Goal: Information Seeking & Learning: Learn about a topic

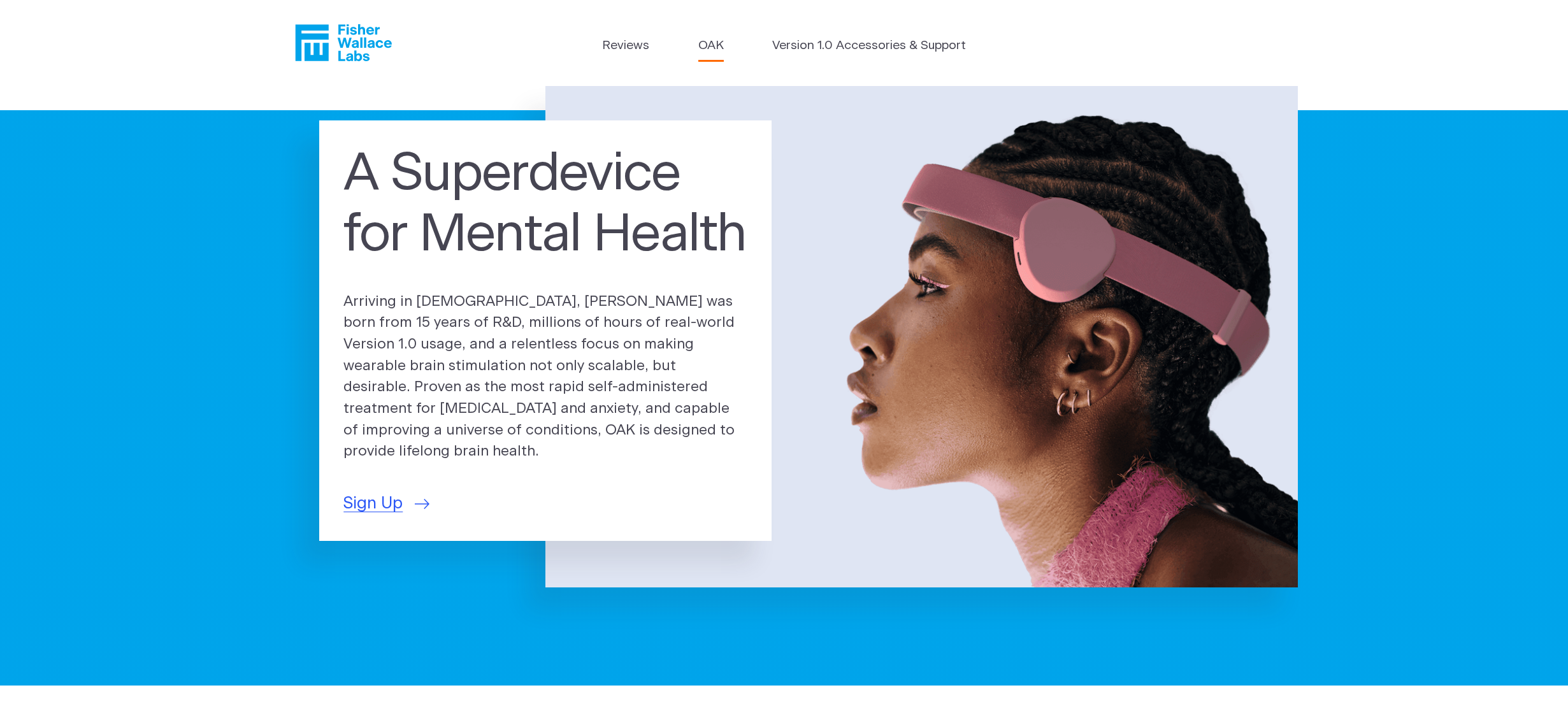
click at [708, 42] on link "OAK" at bounding box center [711, 46] width 26 height 19
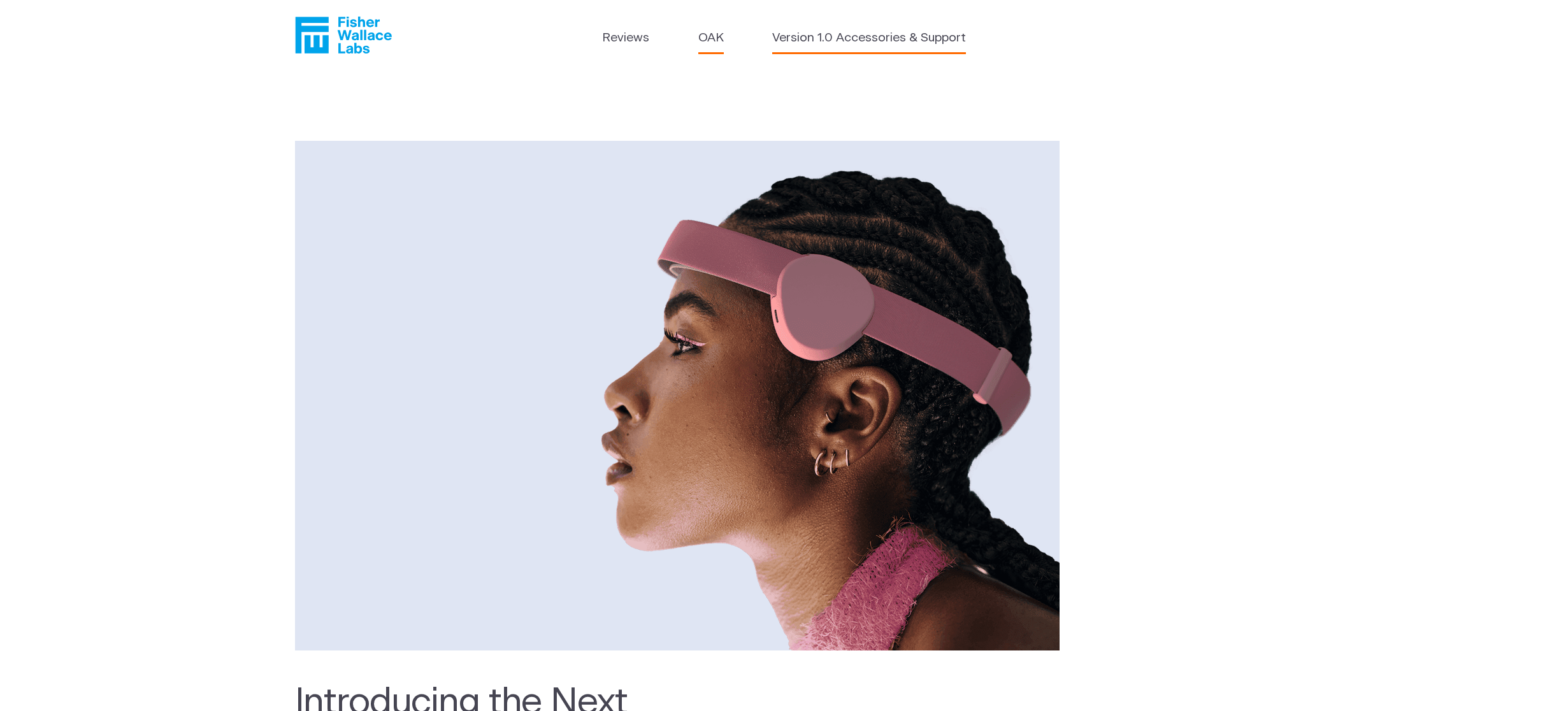
click at [848, 49] on li "Version 1.0 Accessories & Support" at bounding box center [868, 41] width 194 height 24
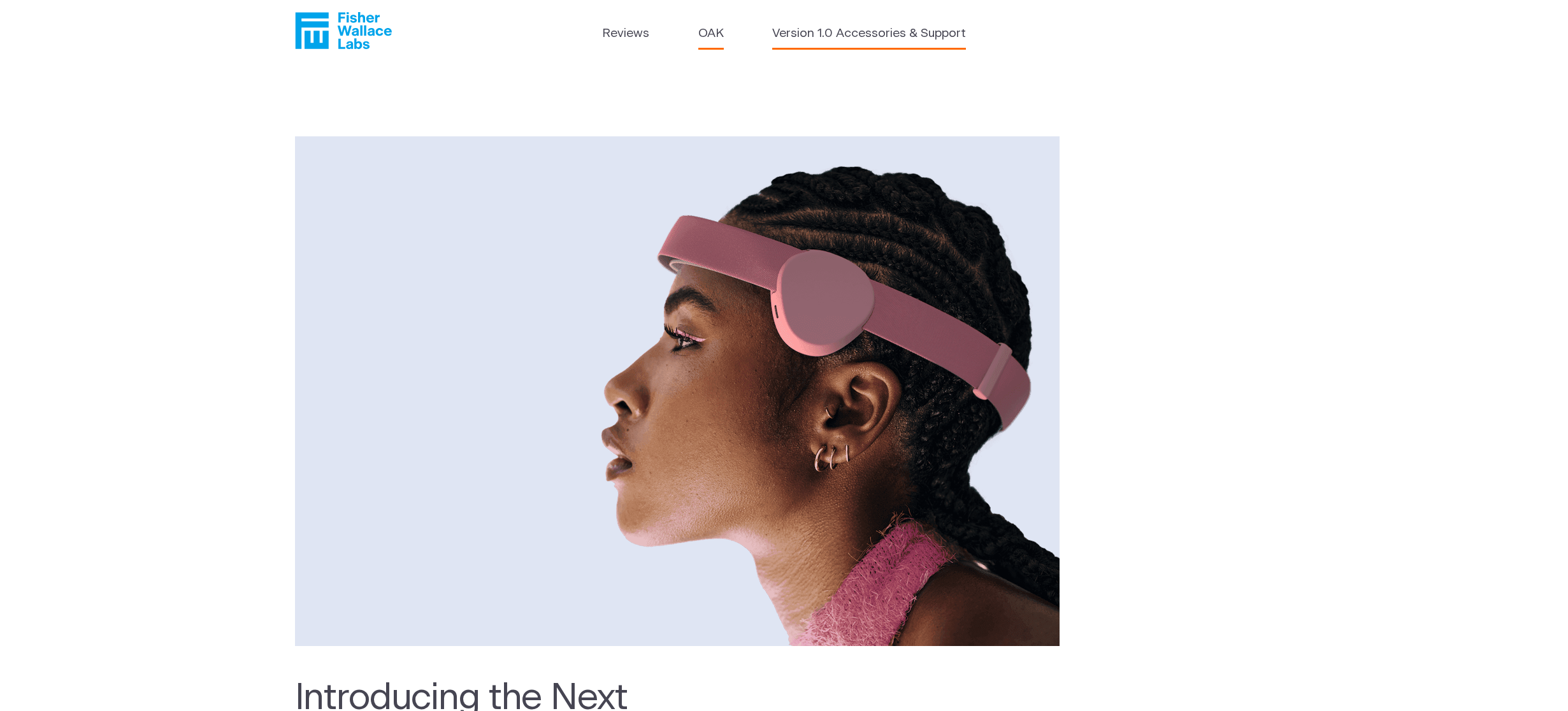
click at [854, 39] on link "Version 1.0 Accessories & Support" at bounding box center [868, 34] width 194 height 19
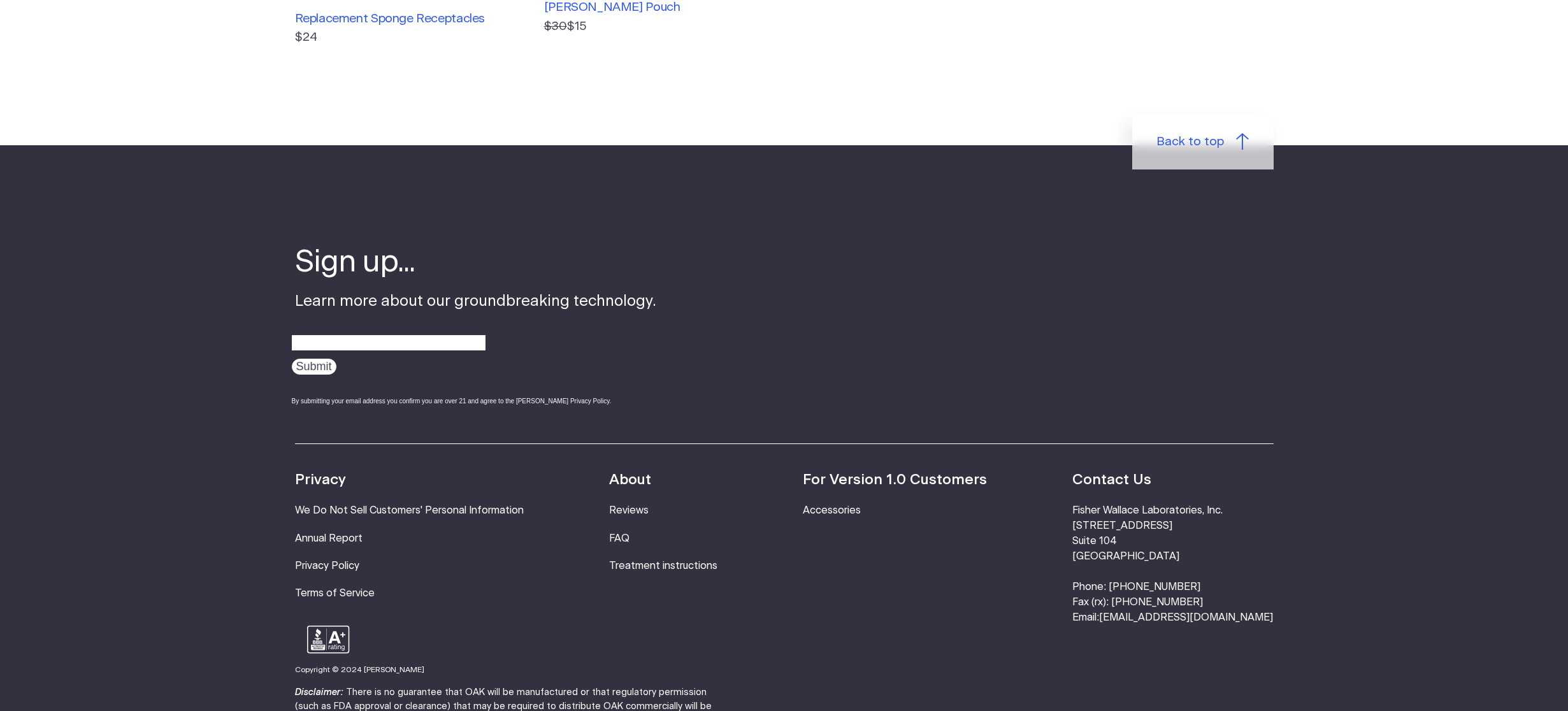
click at [637, 549] on ul "About Reviews FAQ Treatment instructions" at bounding box center [663, 547] width 109 height 156
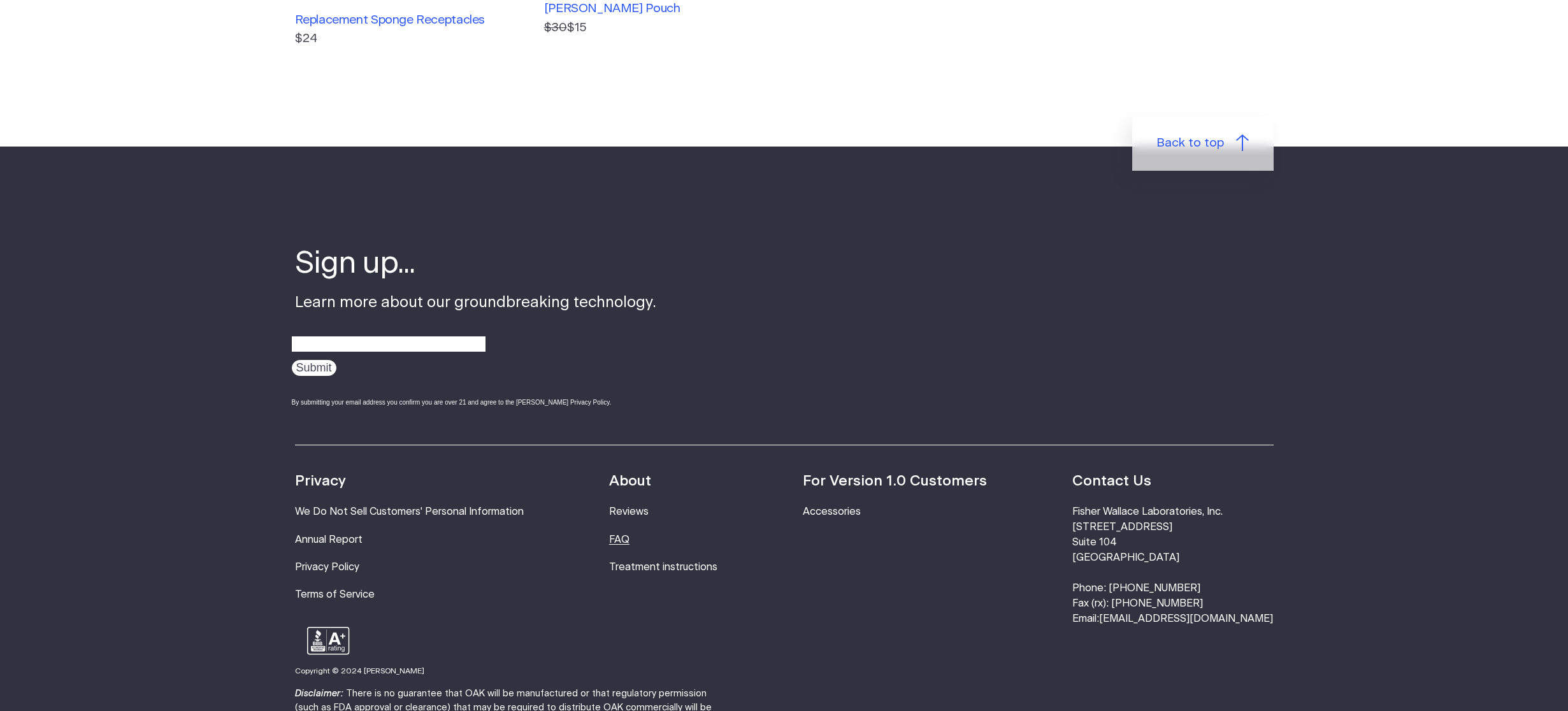
click at [630, 539] on link "FAQ" at bounding box center [619, 540] width 21 height 10
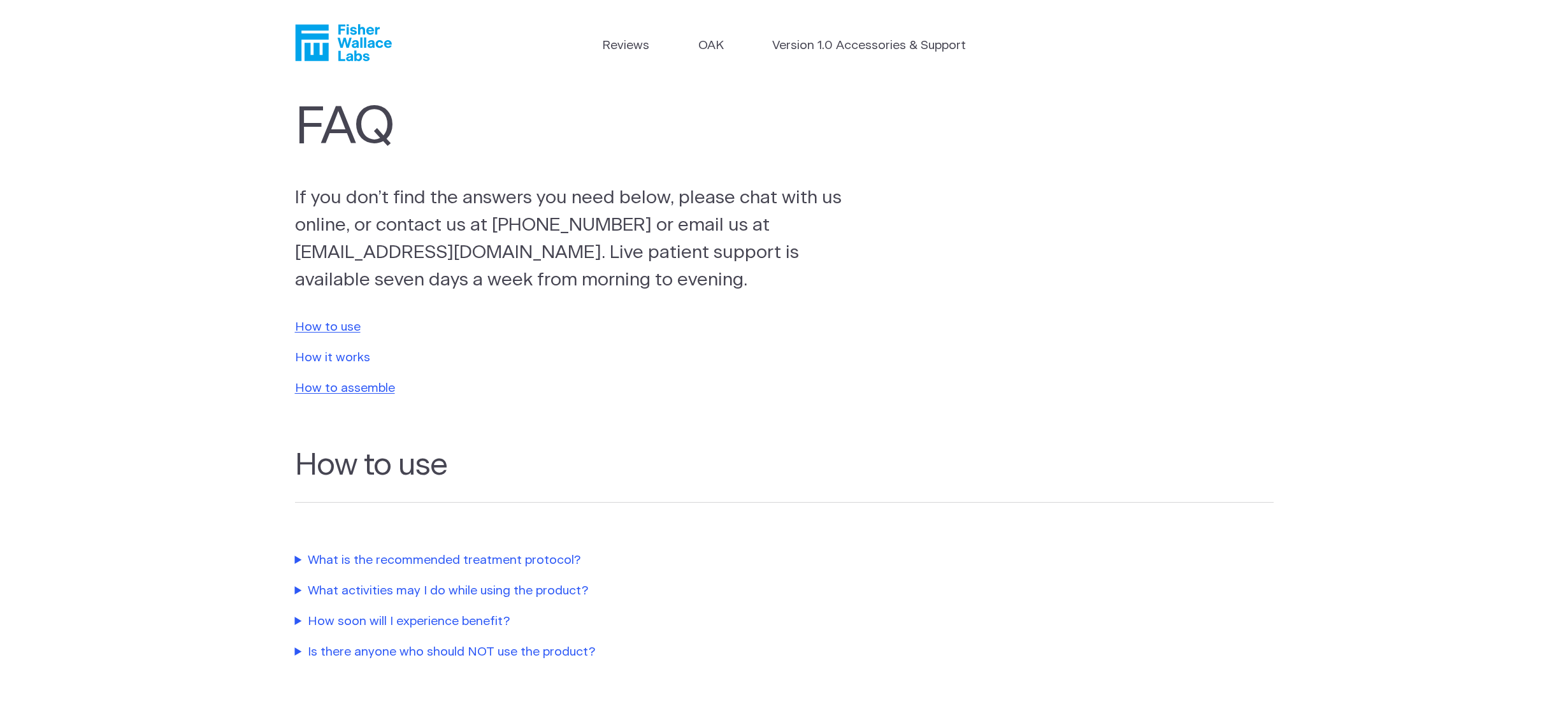
click at [308, 359] on link "How it works" at bounding box center [332, 357] width 75 height 12
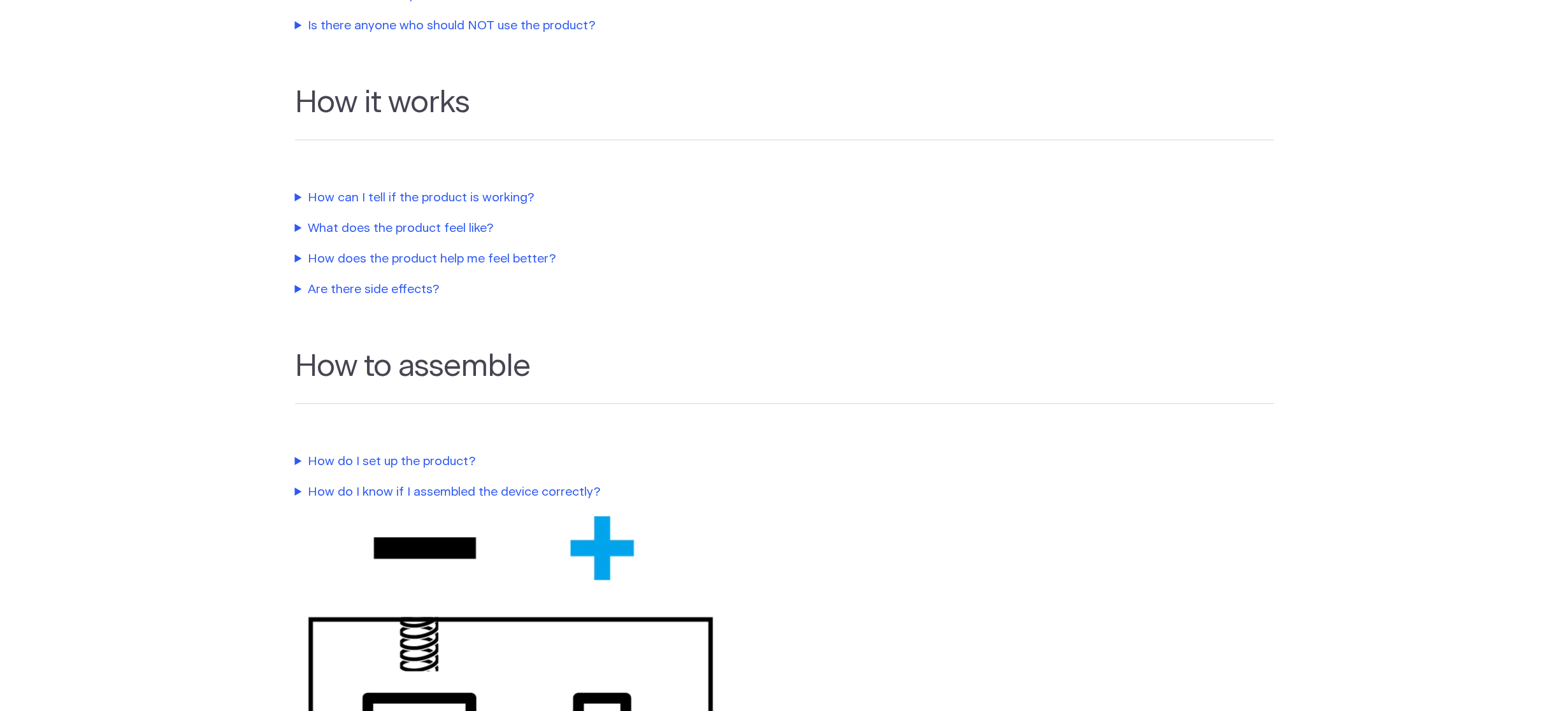
scroll to position [686, 0]
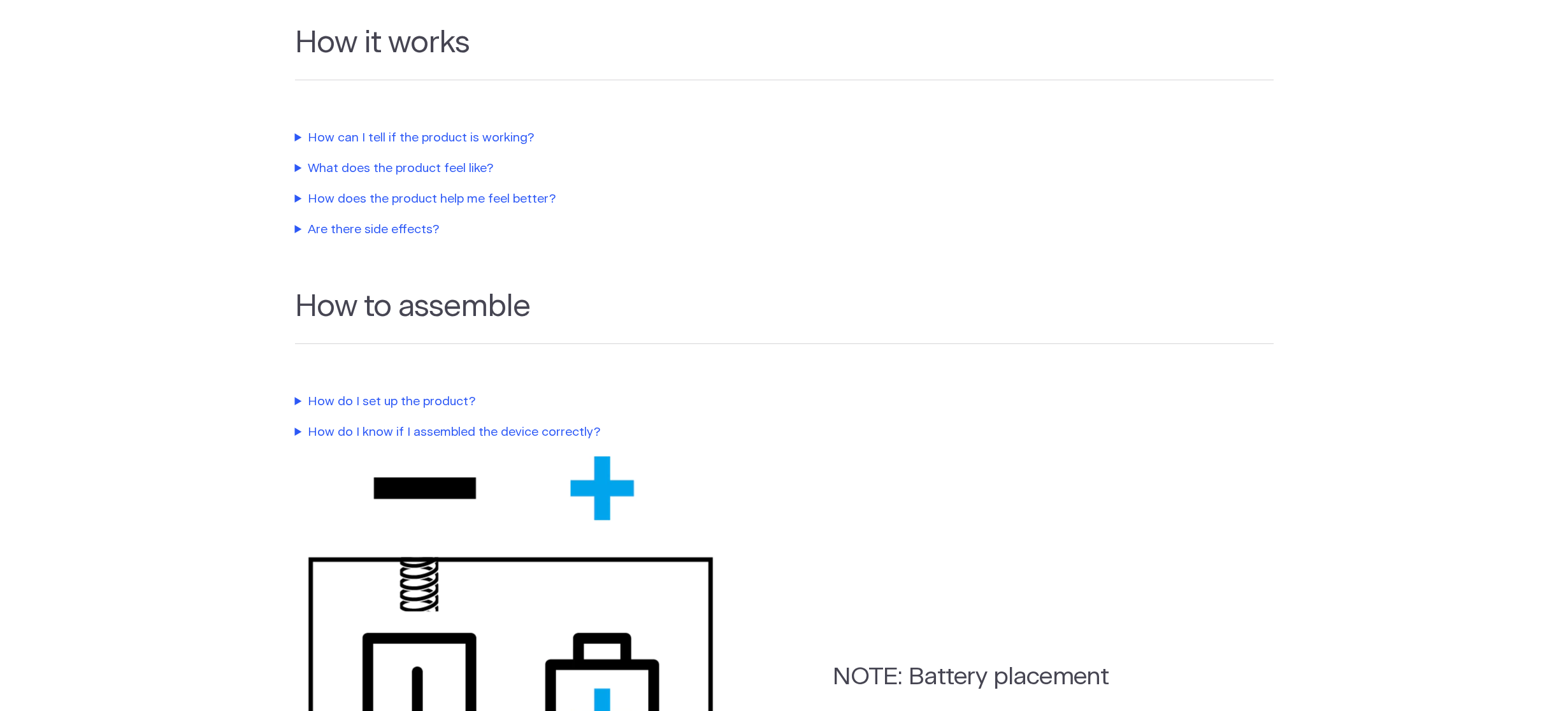
click at [466, 139] on summary "How can I tell if the product is working?" at bounding box center [585, 139] width 580 height 19
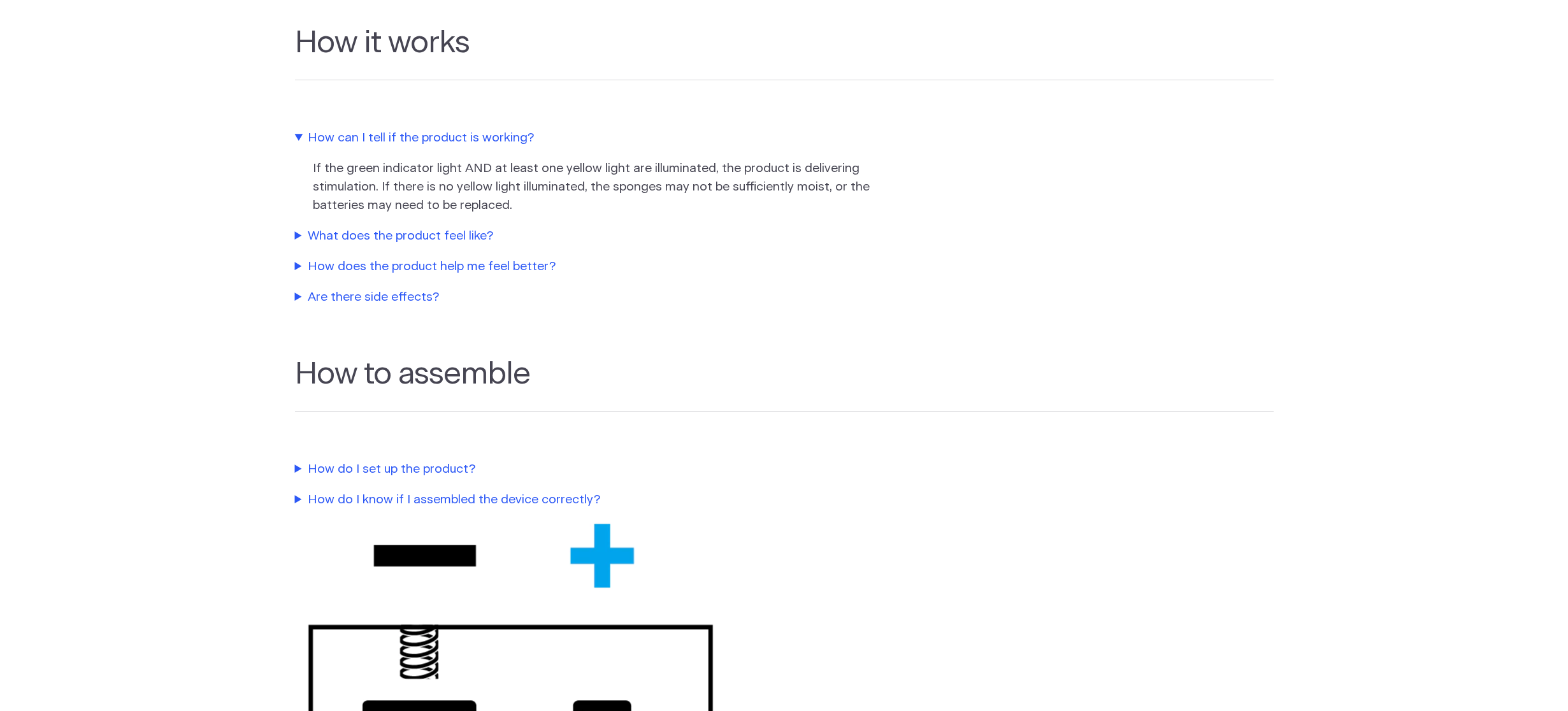
click at [445, 237] on summary "What does the product feel like?" at bounding box center [585, 237] width 580 height 19
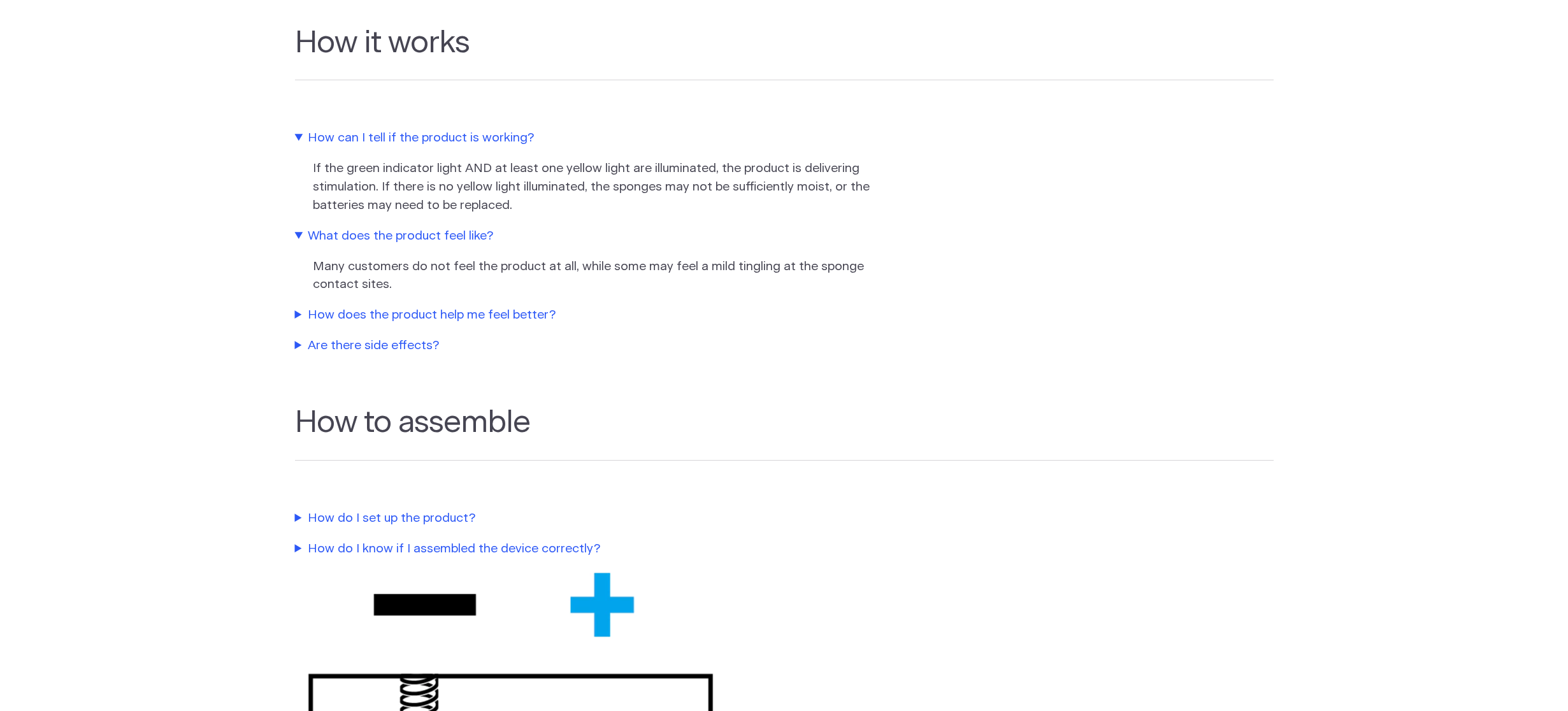
click at [459, 319] on summary "How does the product help me feel better?" at bounding box center [585, 316] width 580 height 19
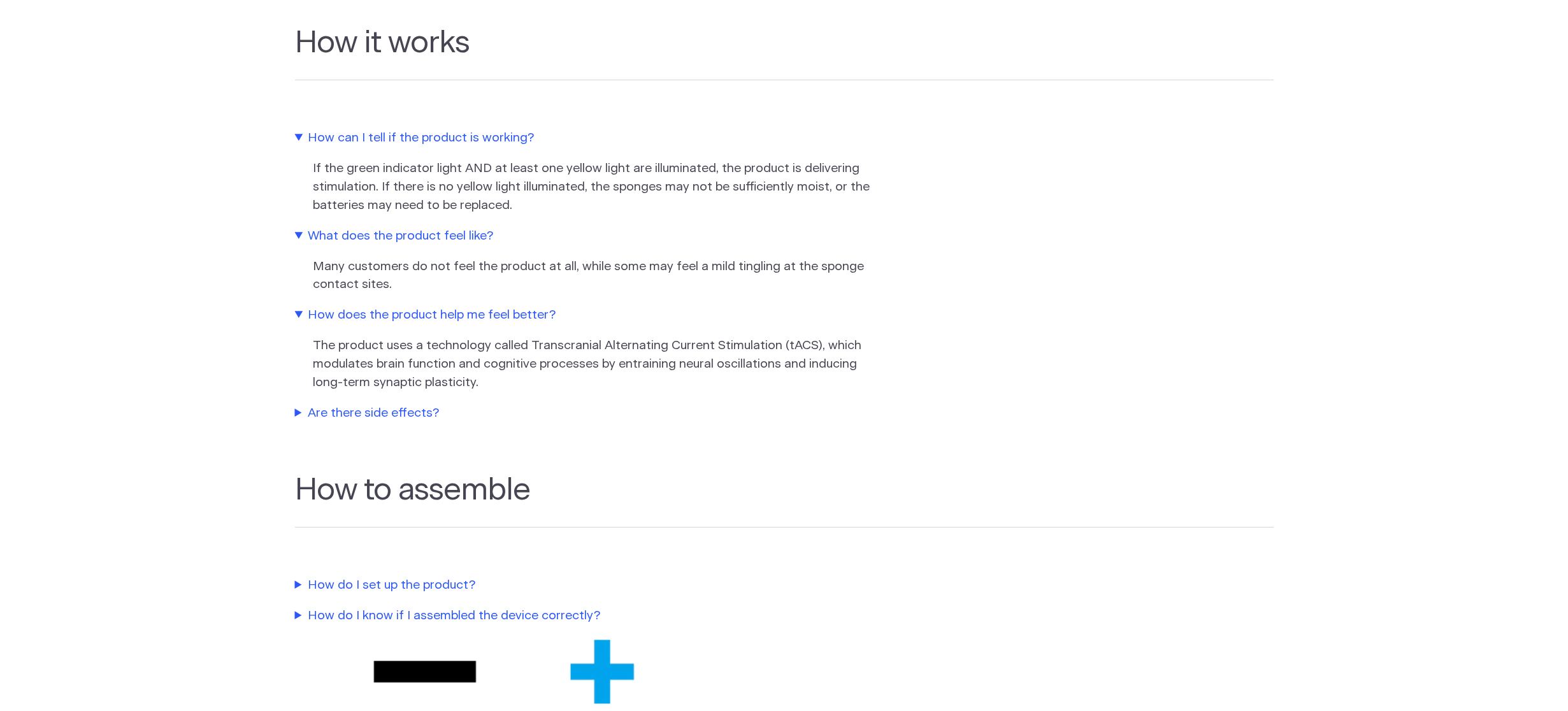
click at [407, 412] on summary "Are there side effects?" at bounding box center [585, 414] width 580 height 19
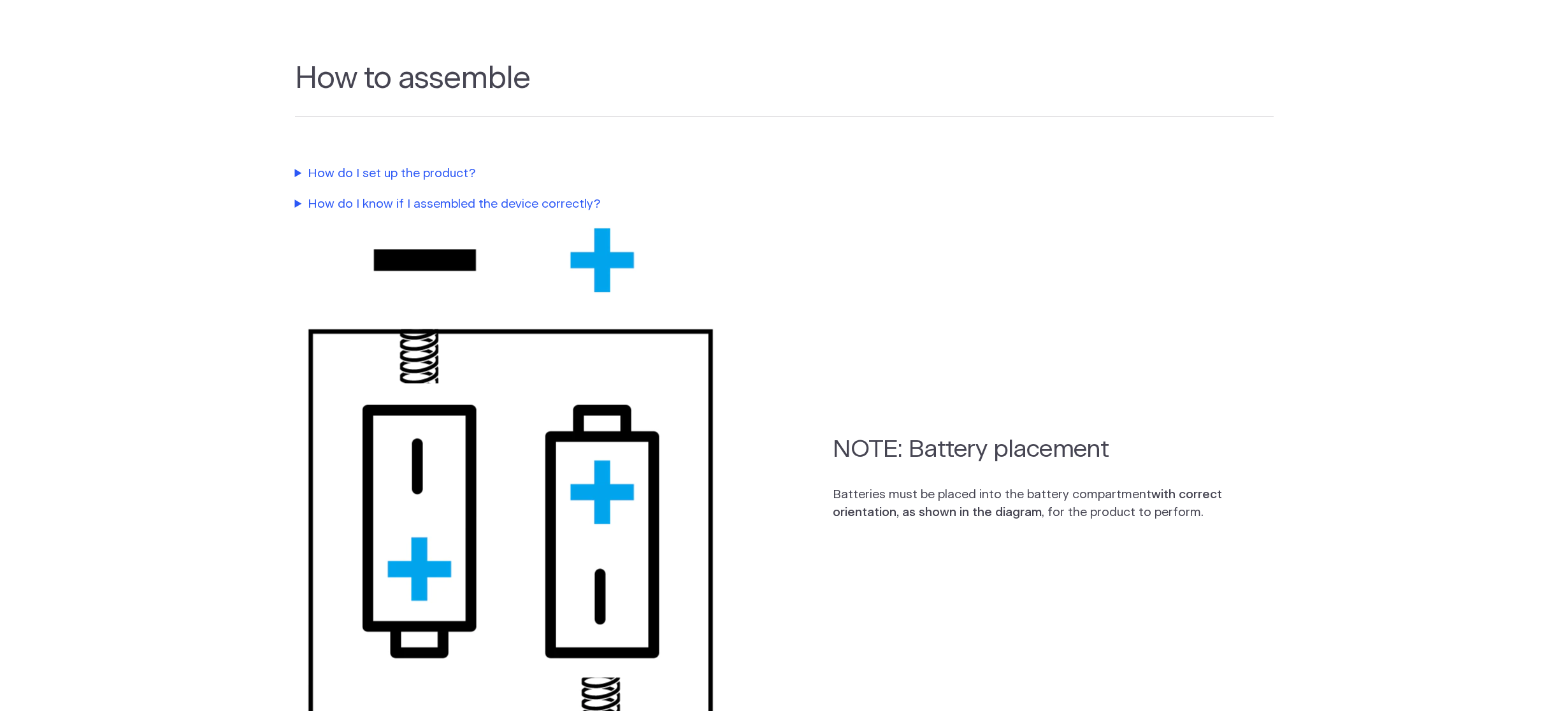
scroll to position [1270, 0]
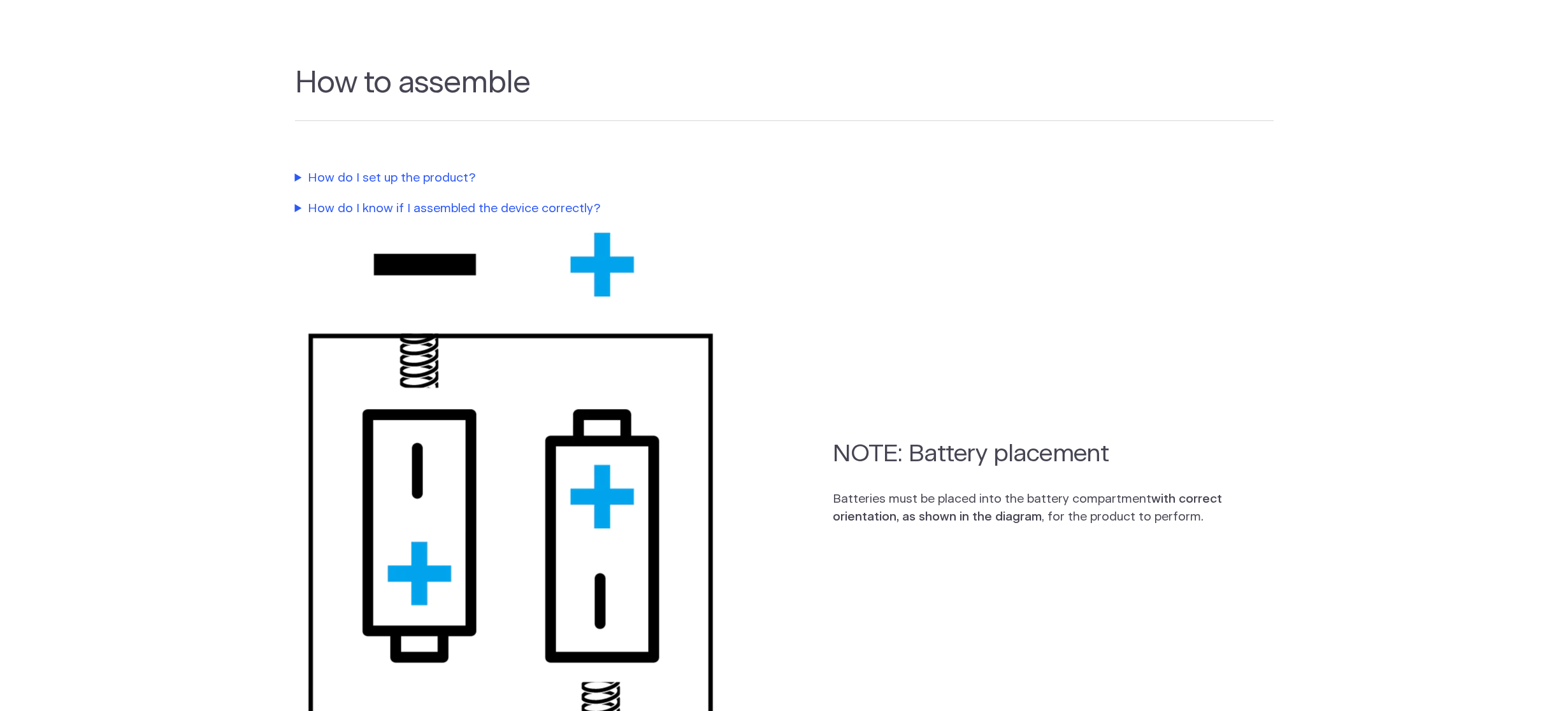
click at [364, 179] on summary "How do I set up the product?" at bounding box center [585, 179] width 580 height 19
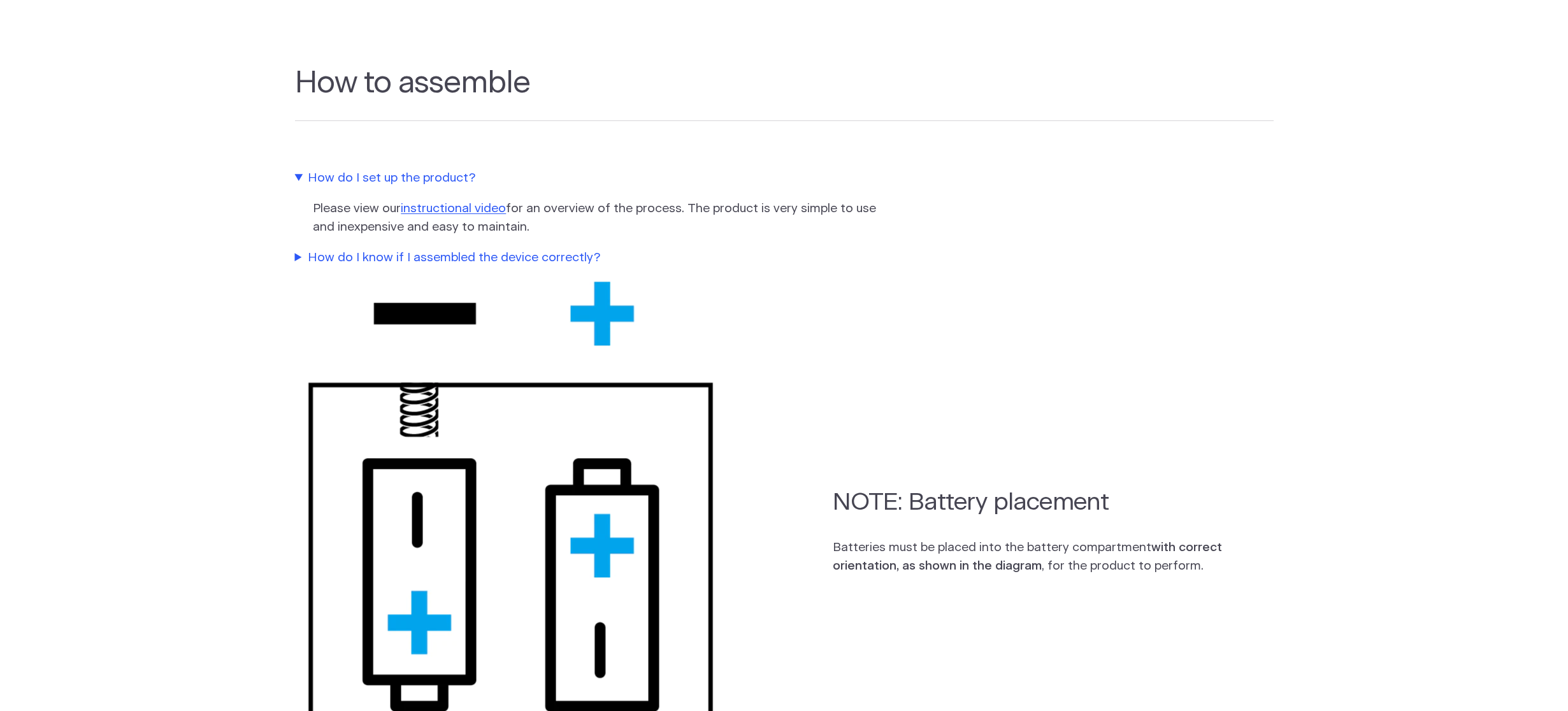
click at [393, 262] on summary "How do I know if I assembled the device correctly?" at bounding box center [585, 259] width 580 height 19
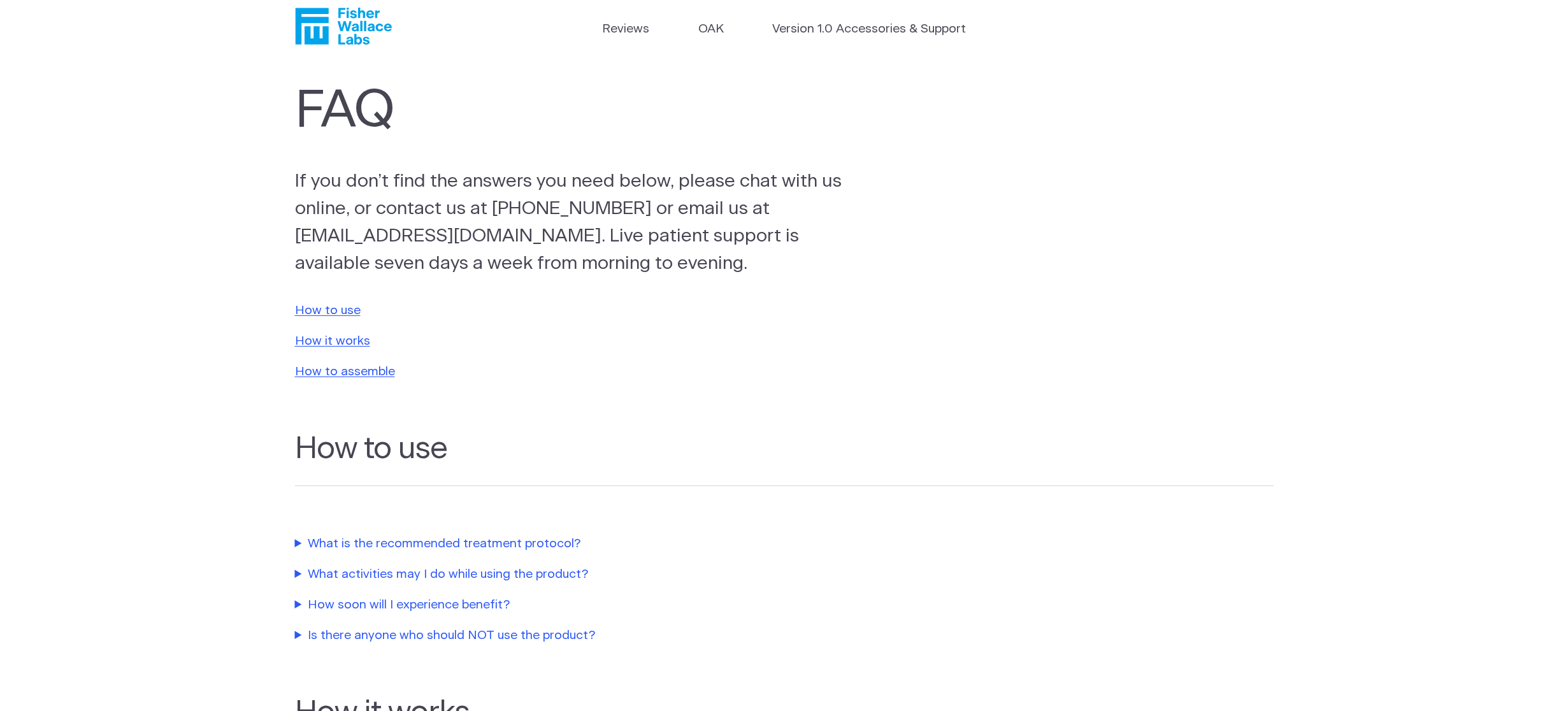
scroll to position [0, 0]
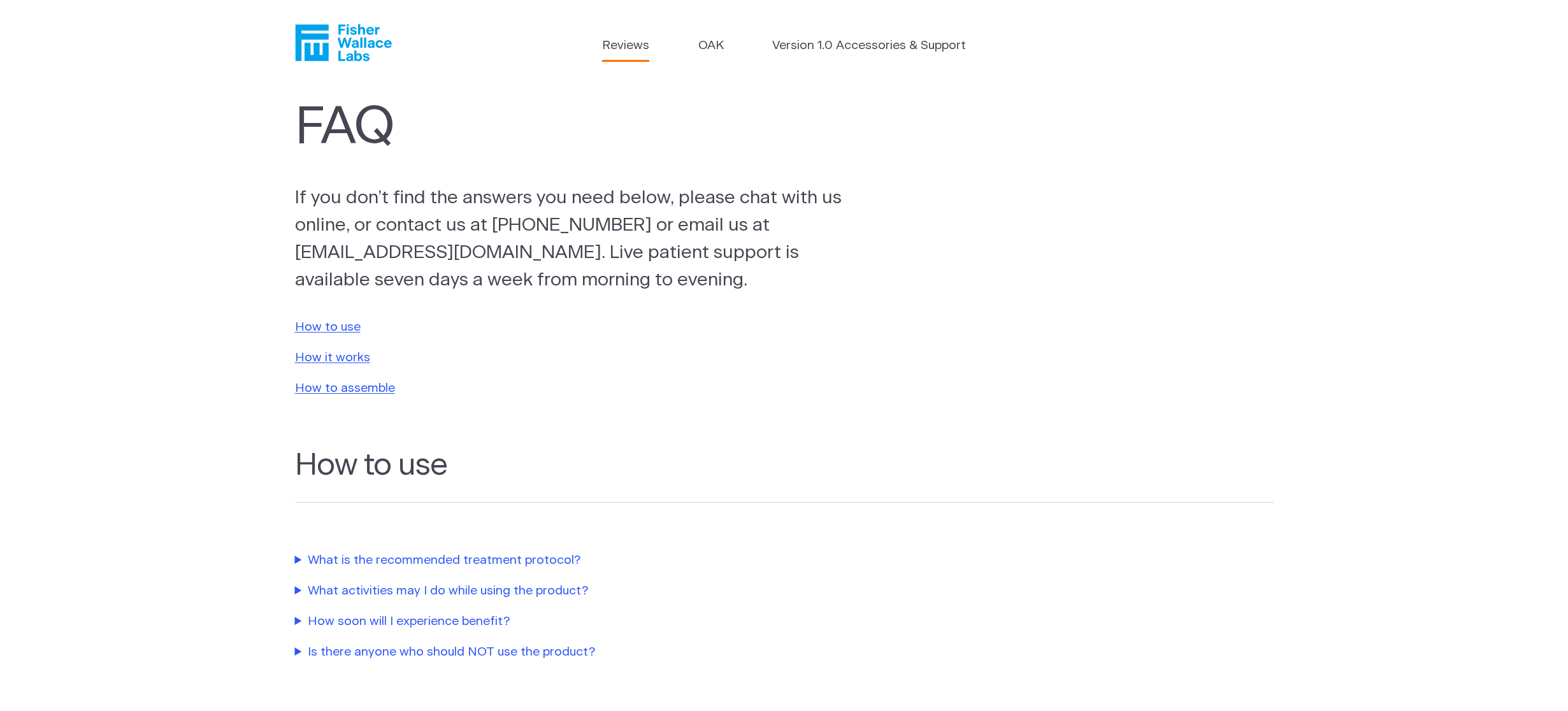
click at [644, 48] on link "Reviews" at bounding box center [625, 46] width 47 height 19
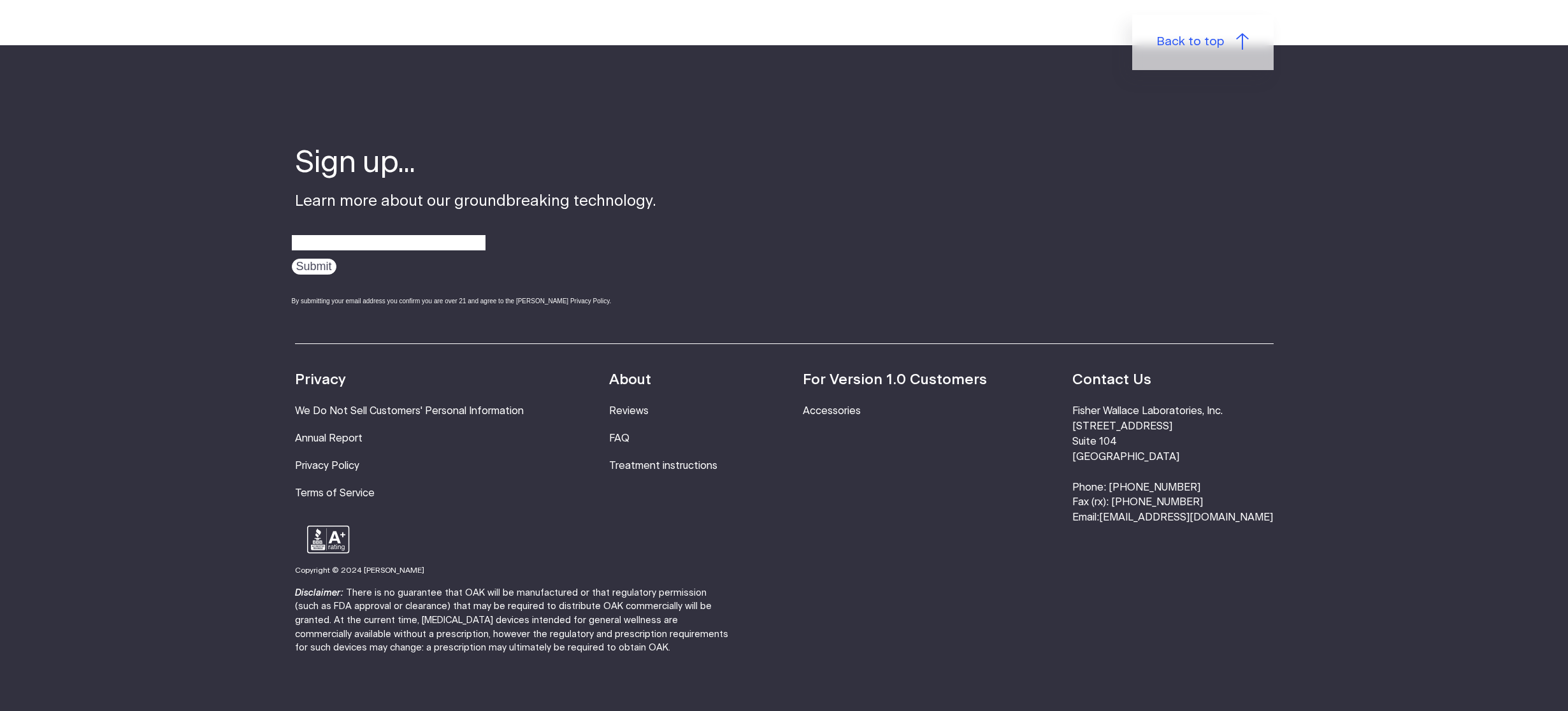
scroll to position [1646, 0]
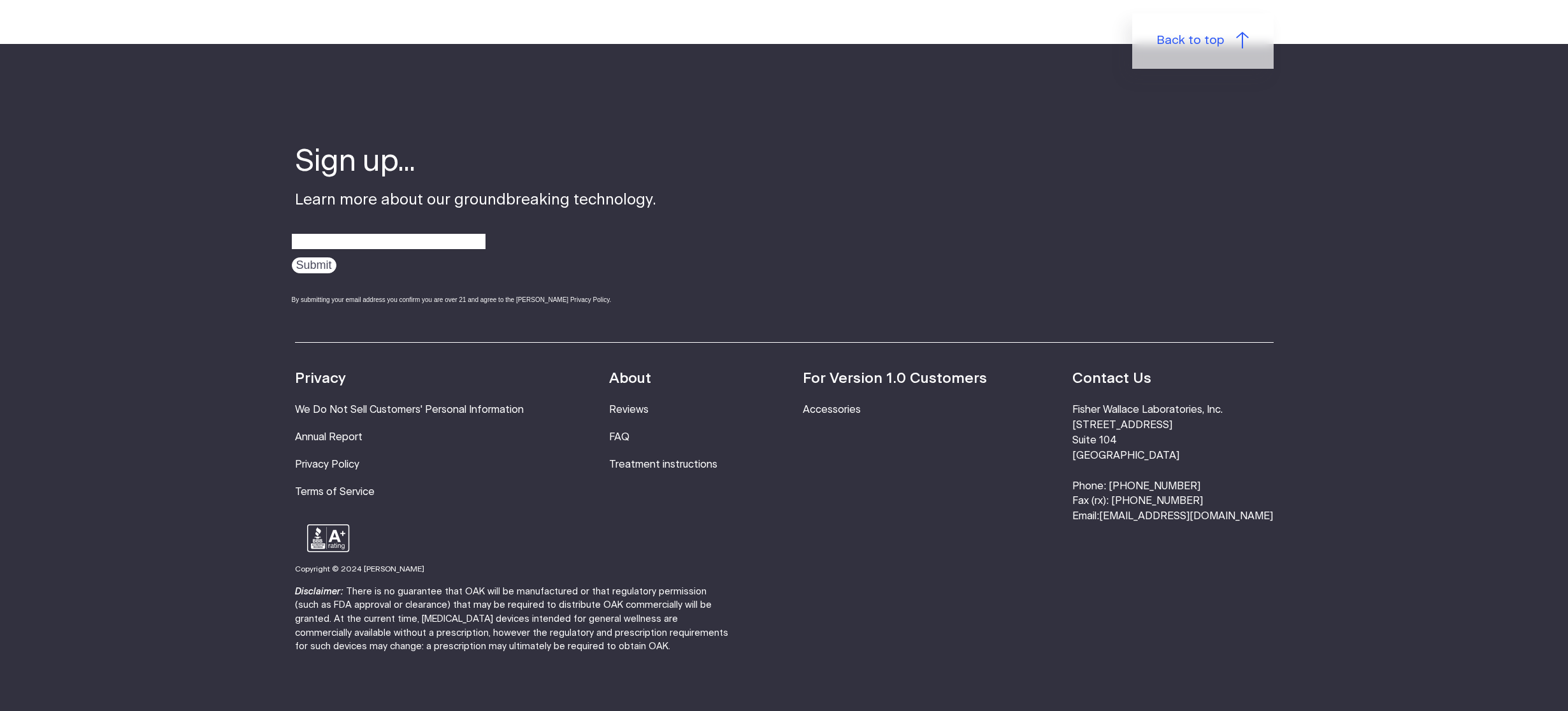
drag, startPoint x: 1118, startPoint y: 407, endPoint x: 1216, endPoint y: 435, distance: 101.9
click at [1217, 437] on div "Resources Accessories Privacy We Do Not Sell Customers' Personal Information An…" at bounding box center [784, 433] width 978 height 182
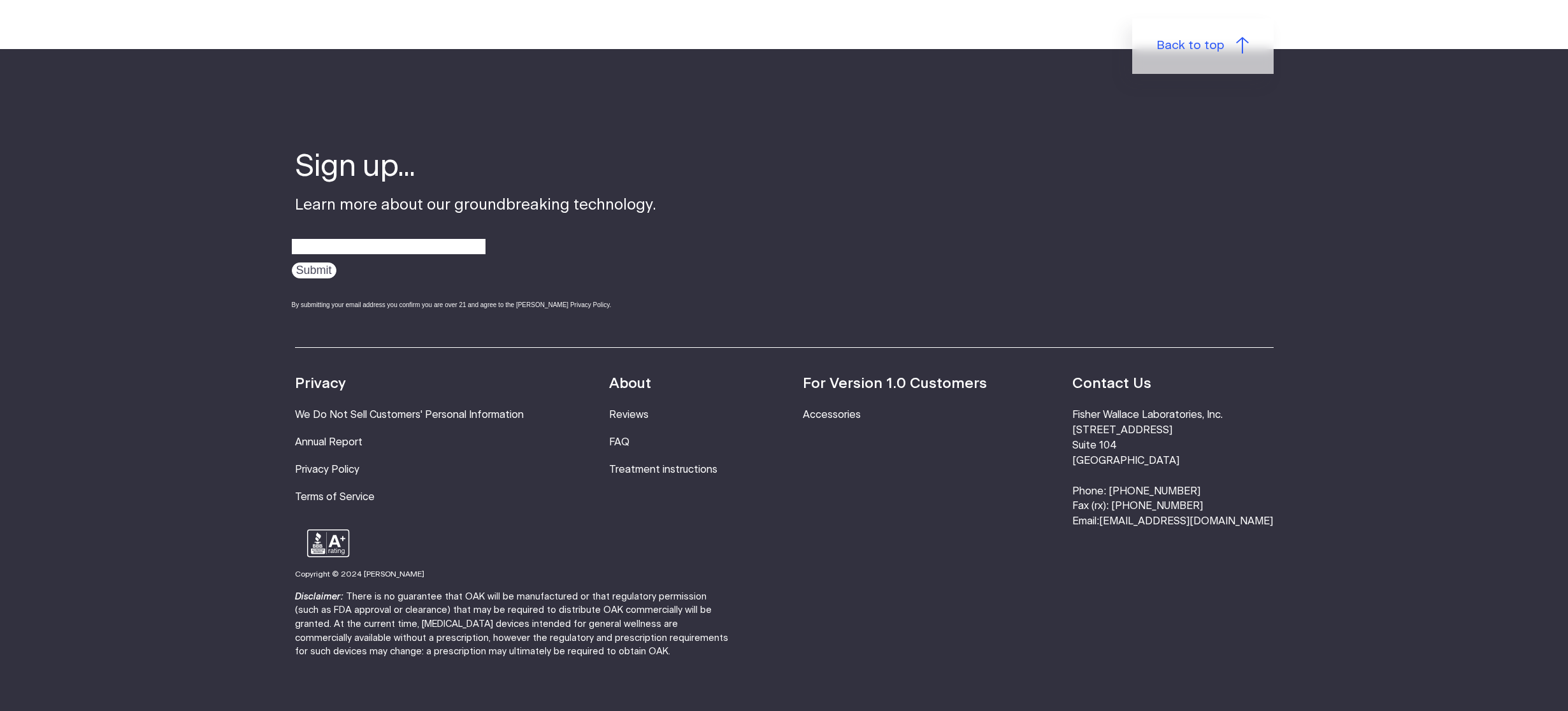
click at [1017, 229] on div "Sign up... Learn more about our groundbreaking technology. Submit By submitting…" at bounding box center [760, 247] width 929 height 200
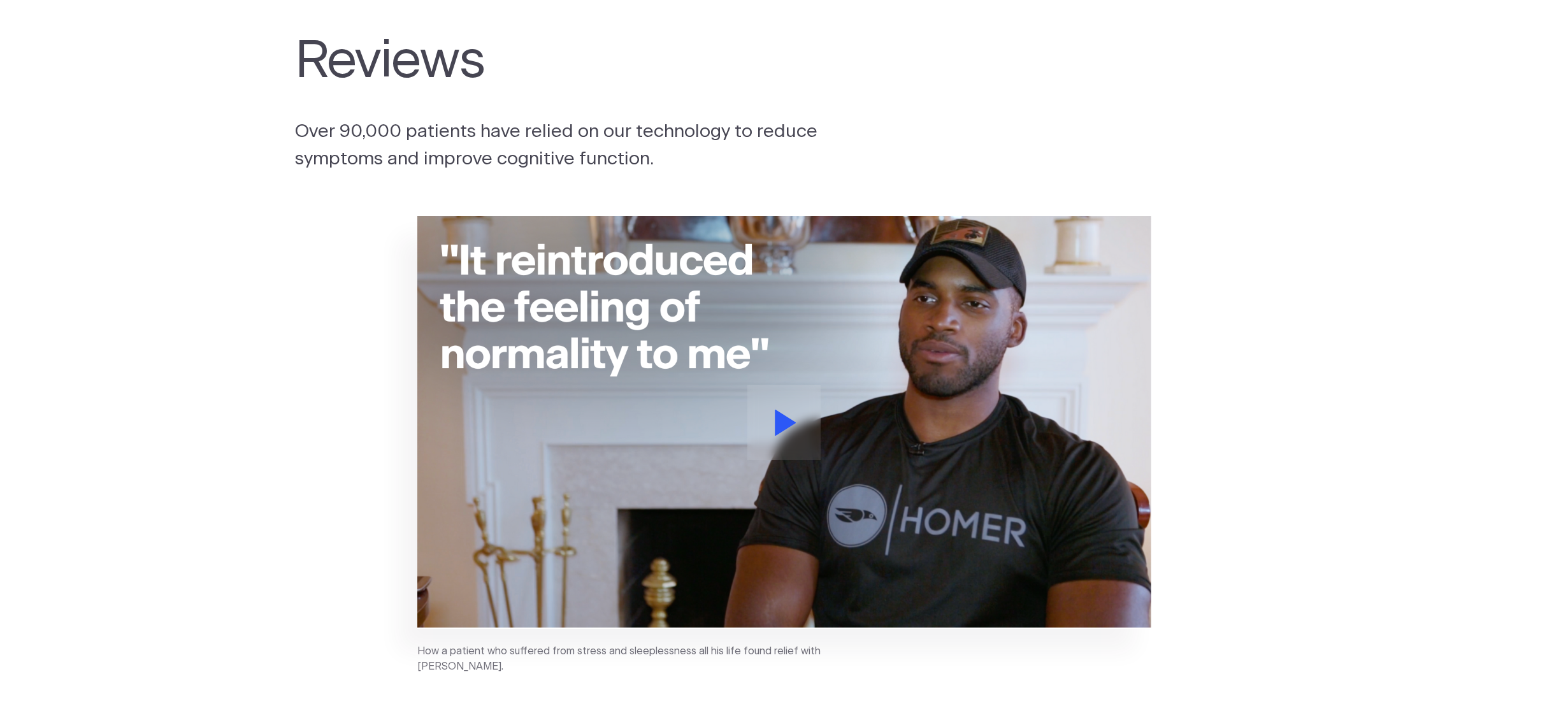
scroll to position [0, 0]
